Goal: Information Seeking & Learning: Learn about a topic

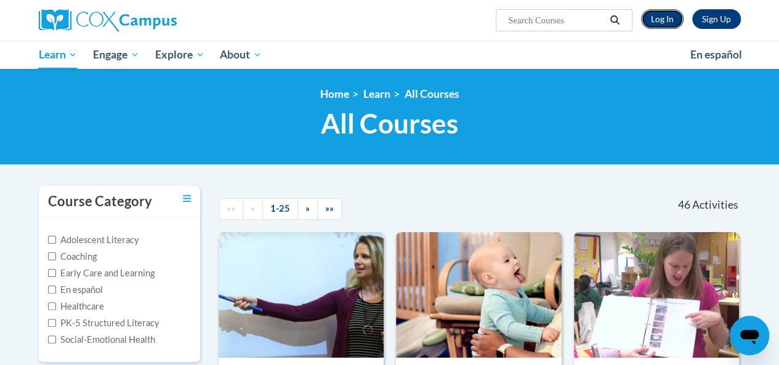
click at [653, 17] on link "Log In" at bounding box center [662, 19] width 43 height 20
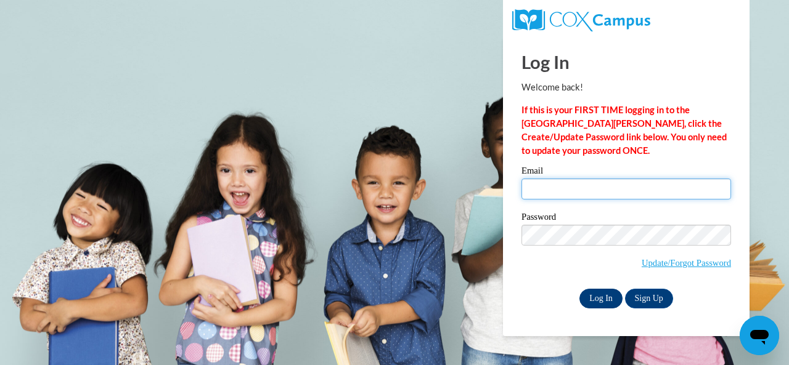
type input "[EMAIL_ADDRESS][DOMAIN_NAME]"
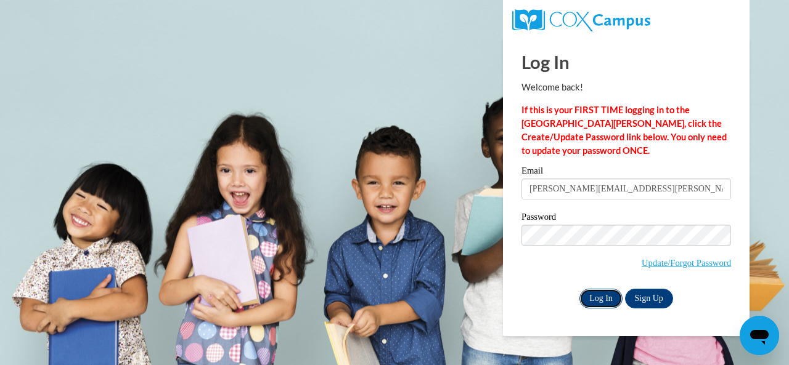
click at [592, 290] on input "Log In" at bounding box center [600, 299] width 43 height 20
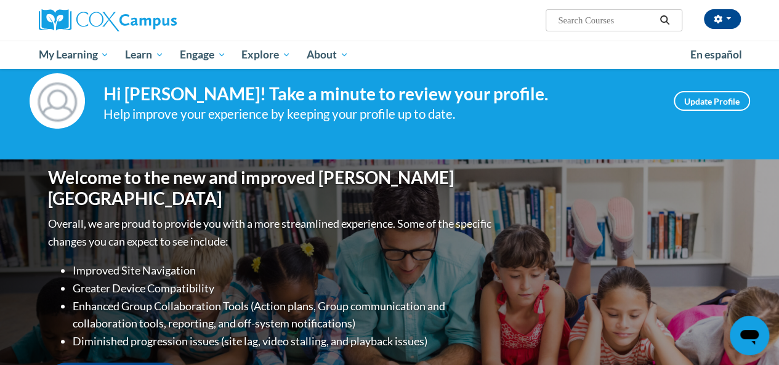
scroll to position [26, 0]
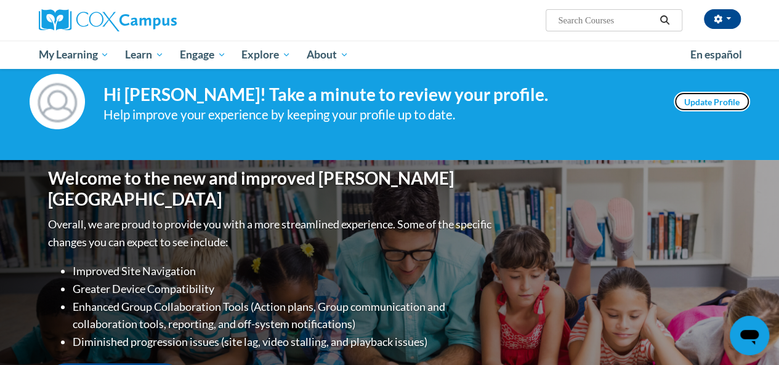
click at [688, 94] on link "Update Profile" at bounding box center [712, 102] width 76 height 20
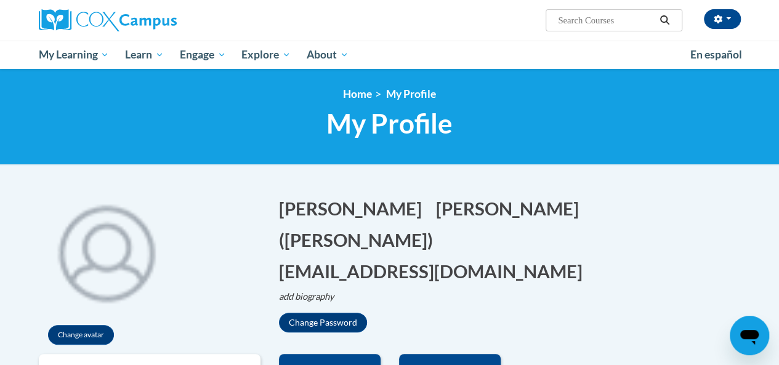
click at [267, 17] on div at bounding box center [150, 20] width 240 height 41
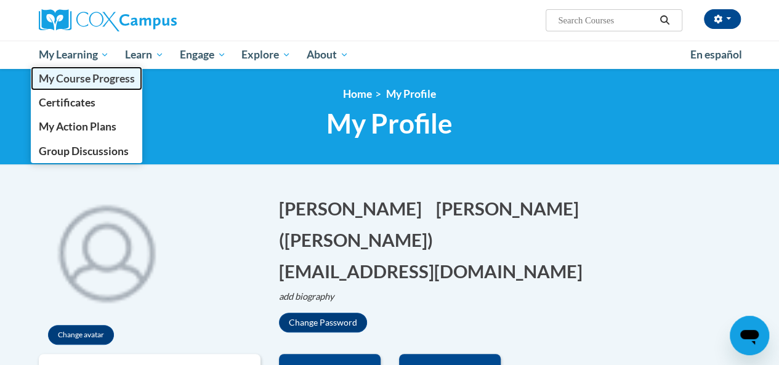
click at [108, 89] on link "My Course Progress" at bounding box center [87, 79] width 112 height 24
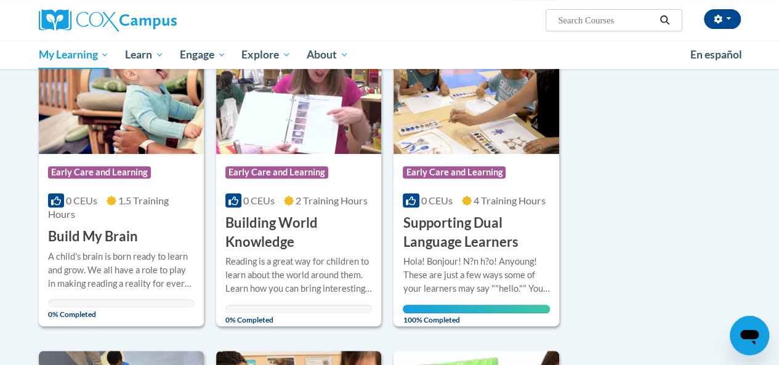
scroll to position [202, 0]
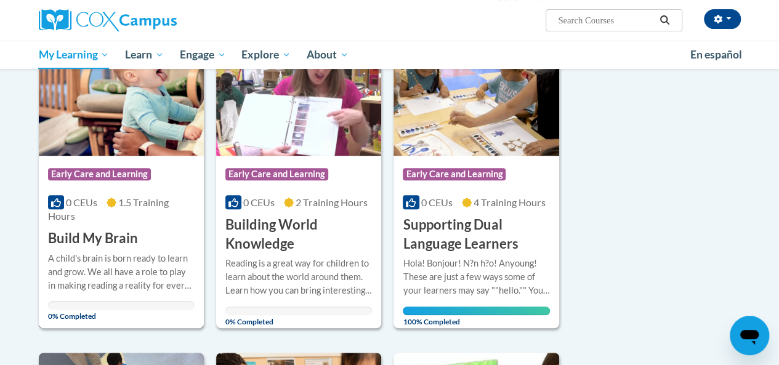
click at [175, 230] on div "Course Category: Early Care and Learning 0 CEUs 1.5 Training Hours COURSE Build…" at bounding box center [121, 202] width 165 height 92
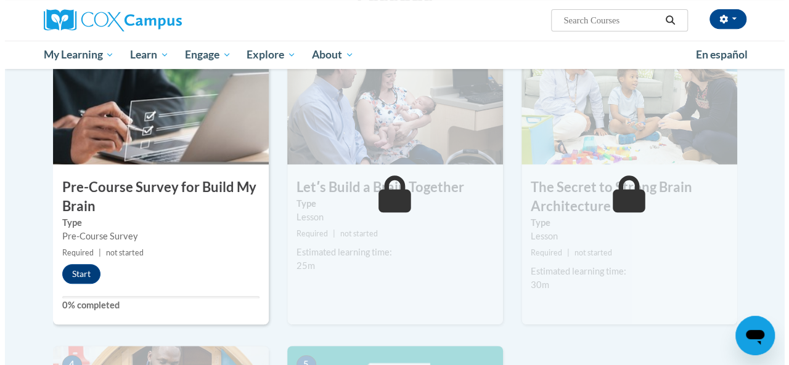
scroll to position [280, 0]
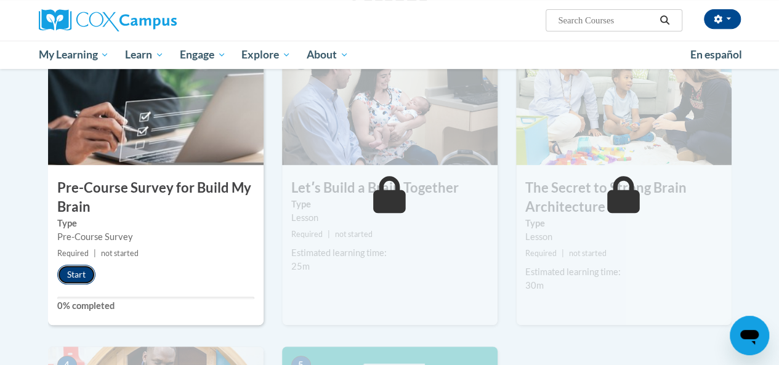
click at [80, 269] on button "Start" at bounding box center [76, 275] width 38 height 20
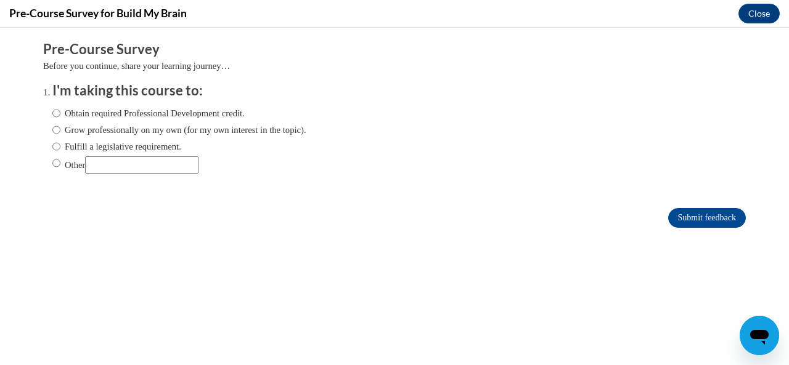
scroll to position [0, 0]
click at [52, 112] on input "Obtain required Professional Development credit." at bounding box center [56, 114] width 8 height 14
radio input "true"
click at [668, 212] on input "Submit feedback" at bounding box center [707, 218] width 78 height 20
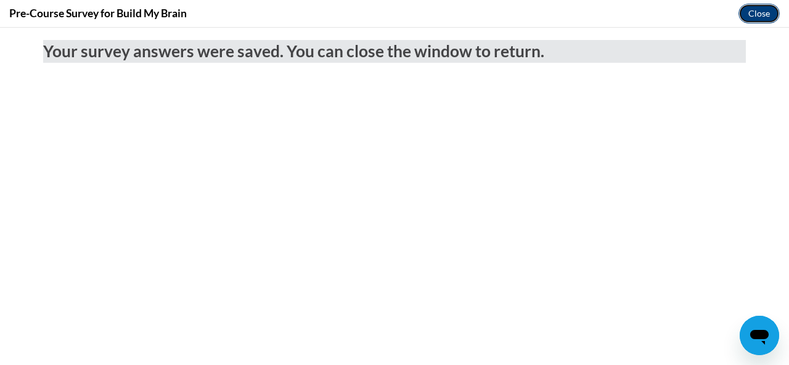
click at [747, 10] on button "Close" at bounding box center [758, 14] width 41 height 20
